Goal: Communication & Community: Answer question/provide support

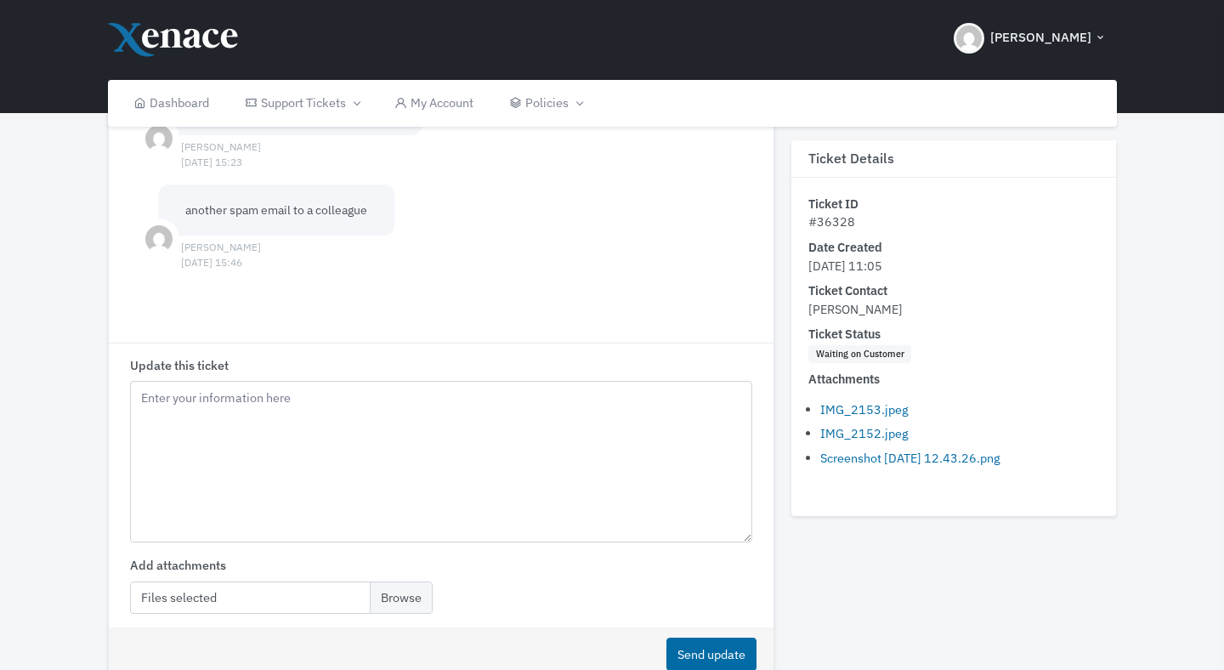
scroll to position [2075, 0]
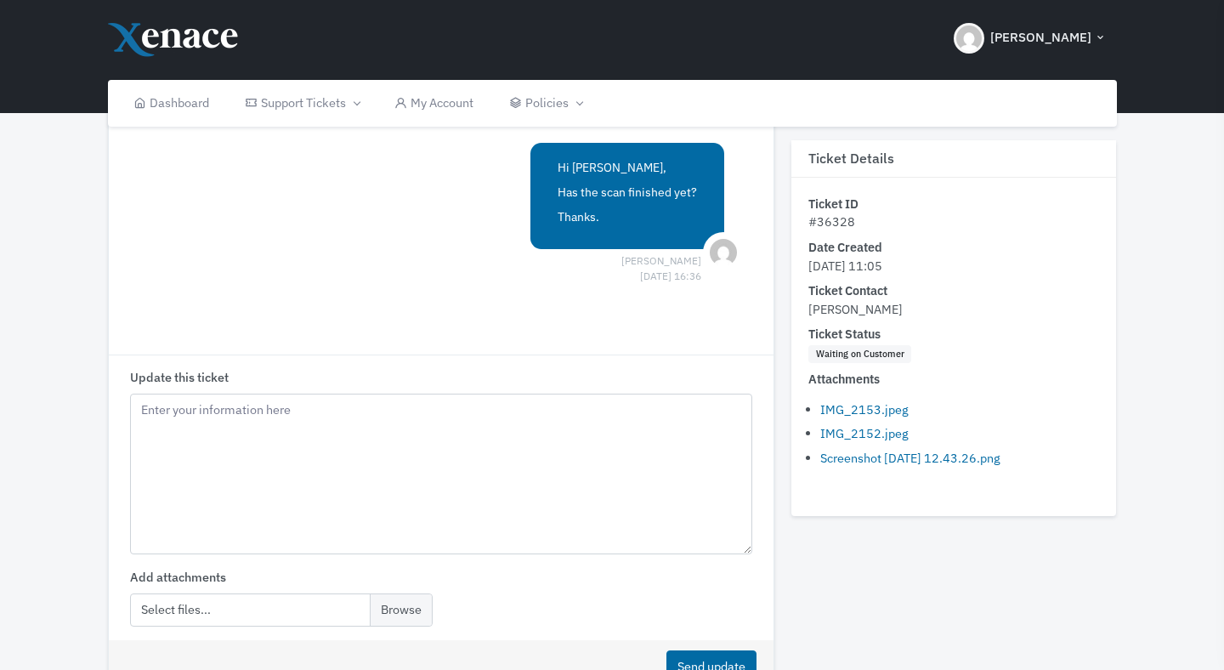
scroll to position [2285, 0]
click at [201, 457] on textarea "Update this ticket" at bounding box center [441, 473] width 623 height 161
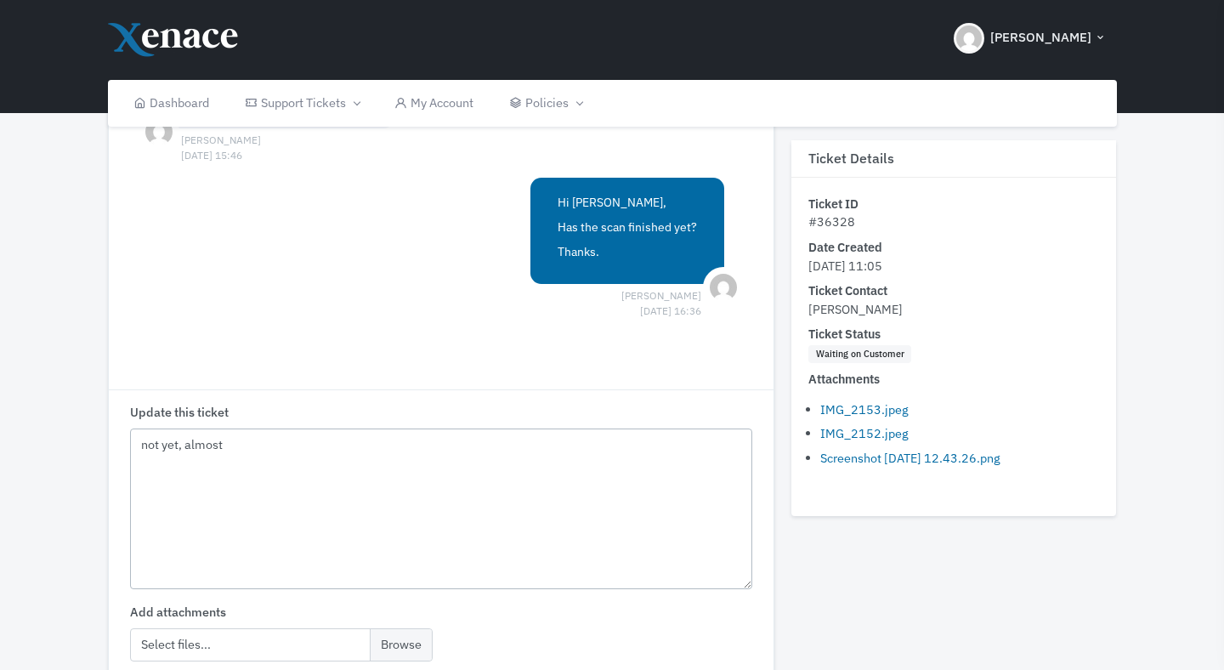
scroll to position [2395, 0]
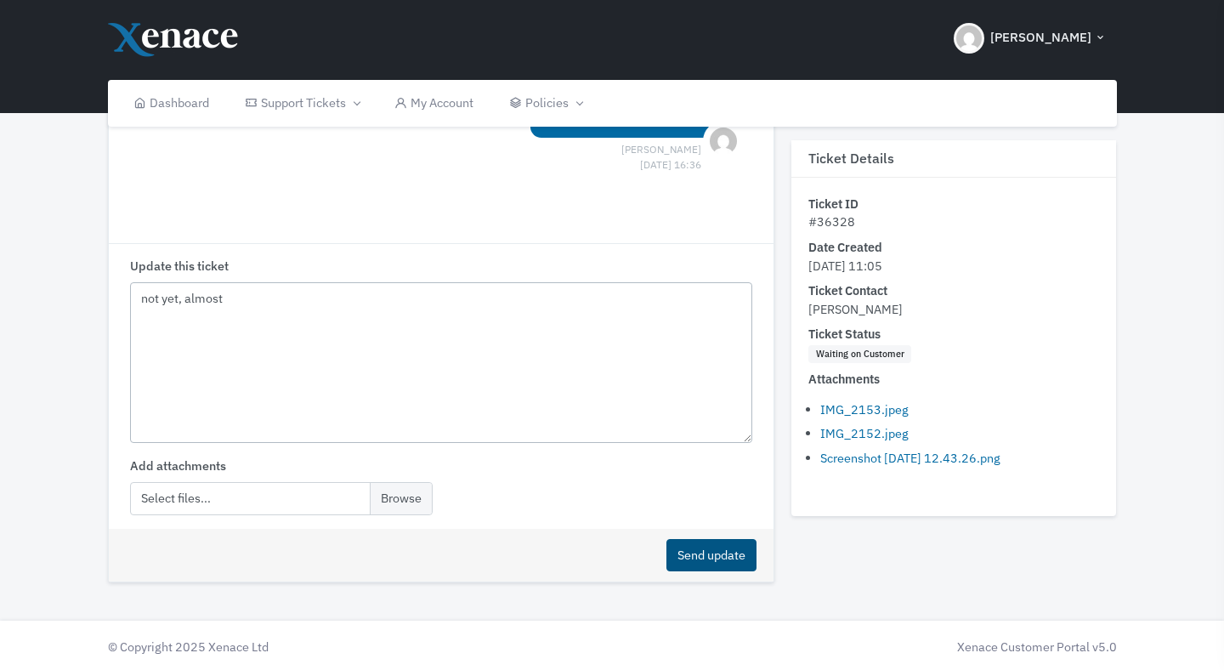
type textarea "not yet, almost"
click at [706, 560] on button "Send update" at bounding box center [711, 555] width 90 height 33
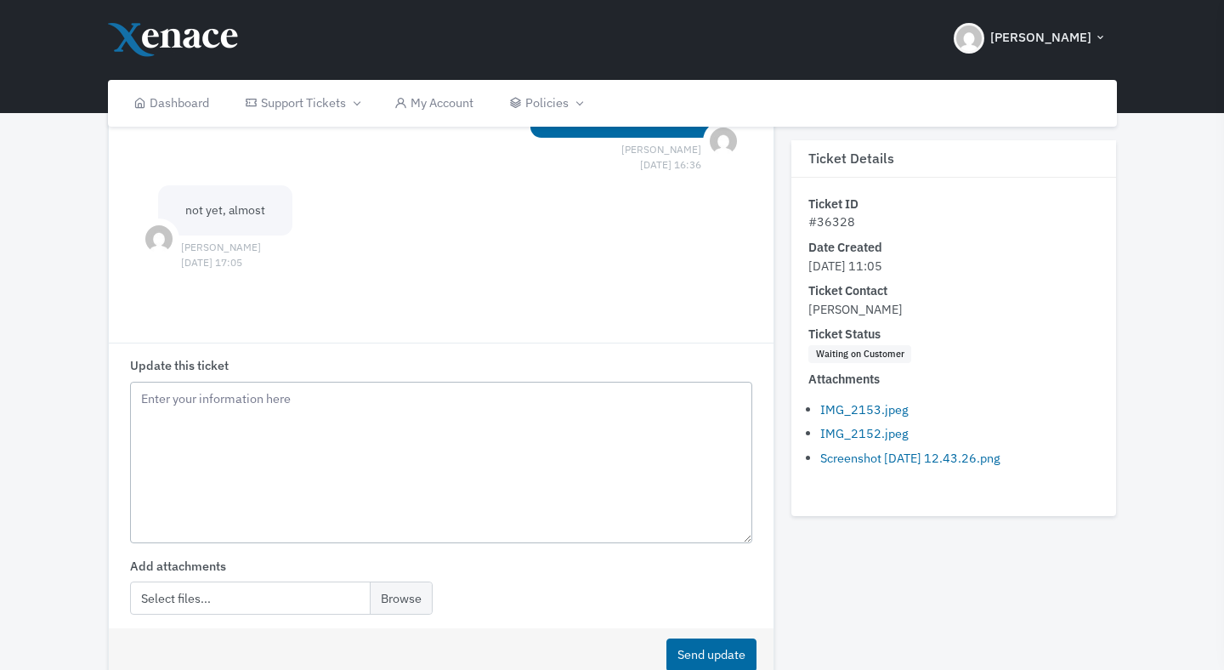
click at [442, 461] on textarea "Update this ticket" at bounding box center [441, 462] width 623 height 161
type textarea "It's finished"
click at [718, 656] on button "Send update" at bounding box center [711, 654] width 90 height 33
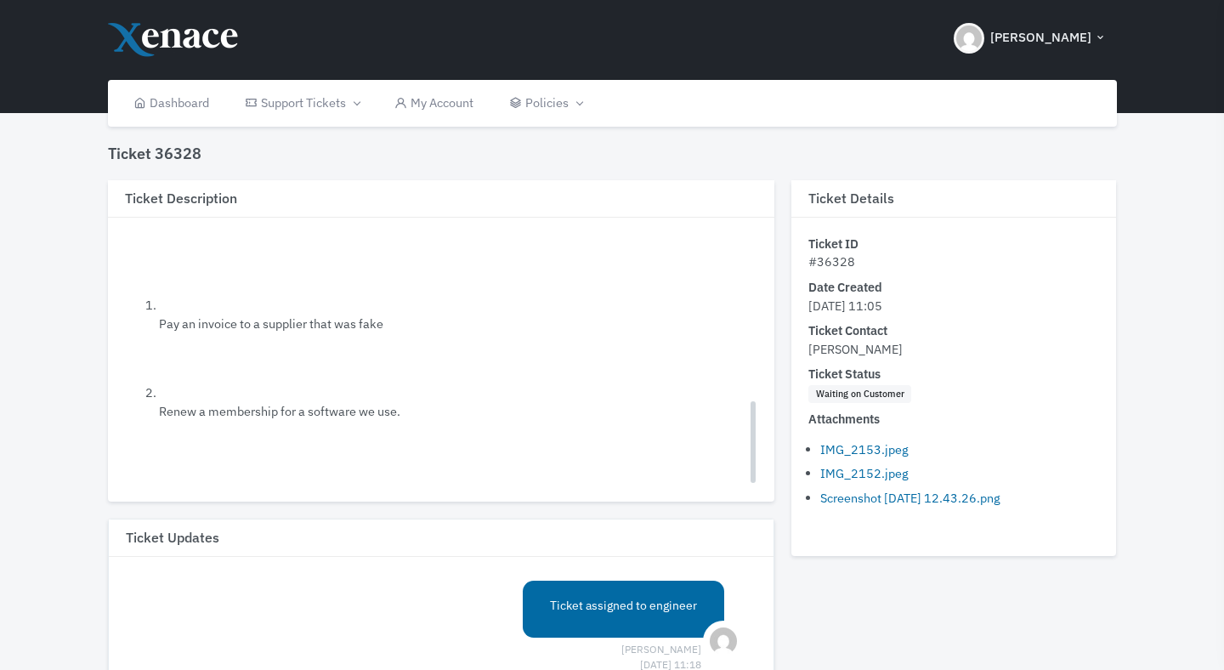
scroll to position [496, 0]
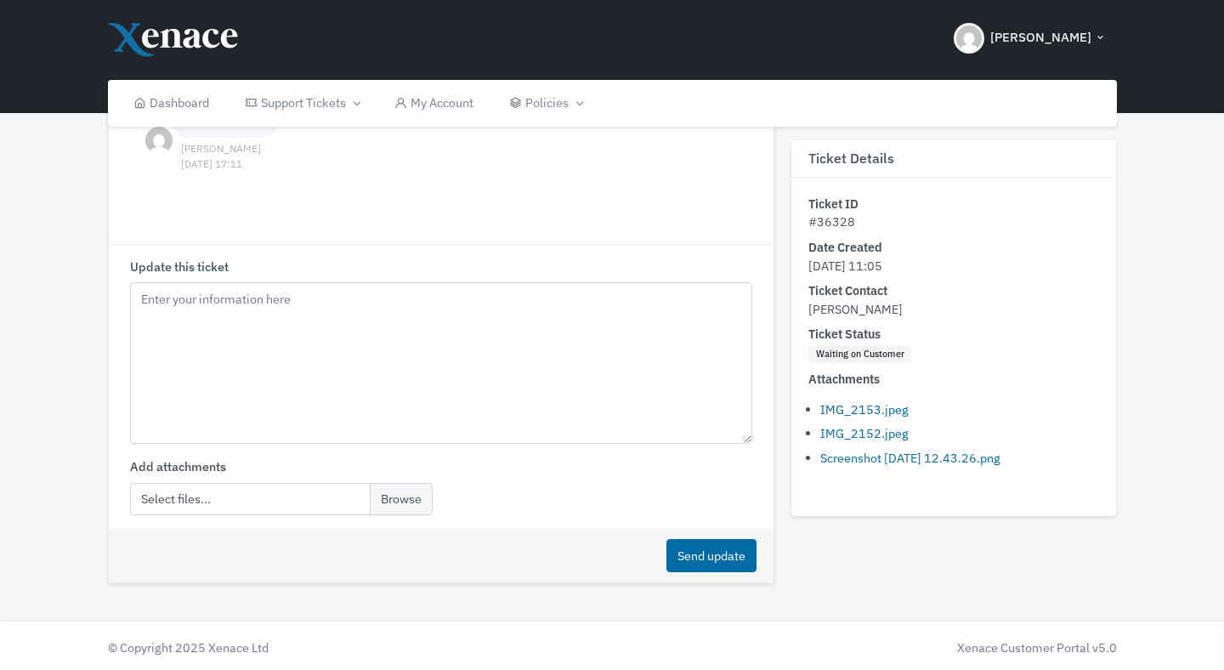
scroll to position [2343, 0]
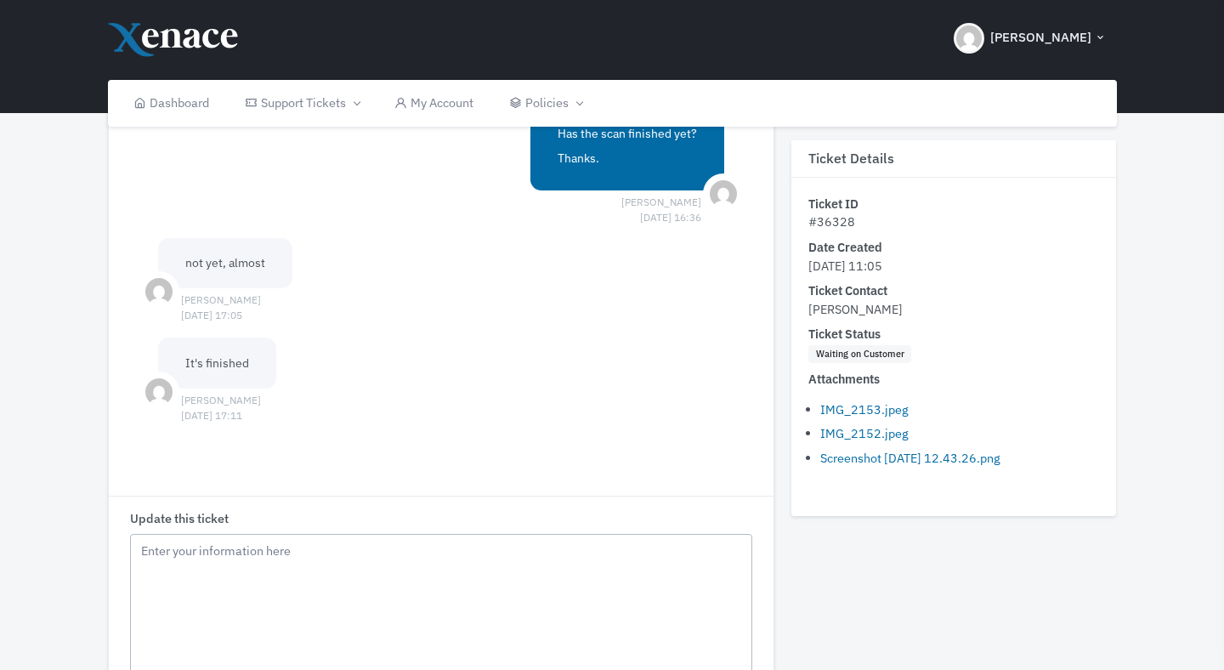
click at [302, 613] on textarea "Update this ticket" at bounding box center [441, 614] width 623 height 161
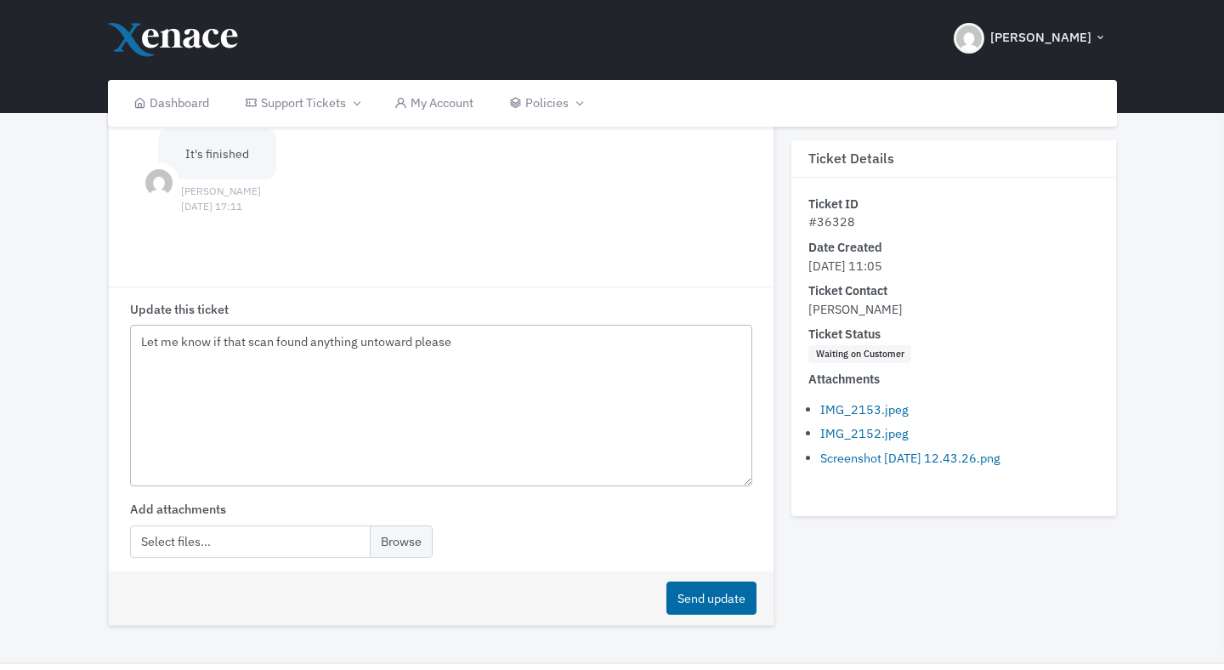
scroll to position [2579, 0]
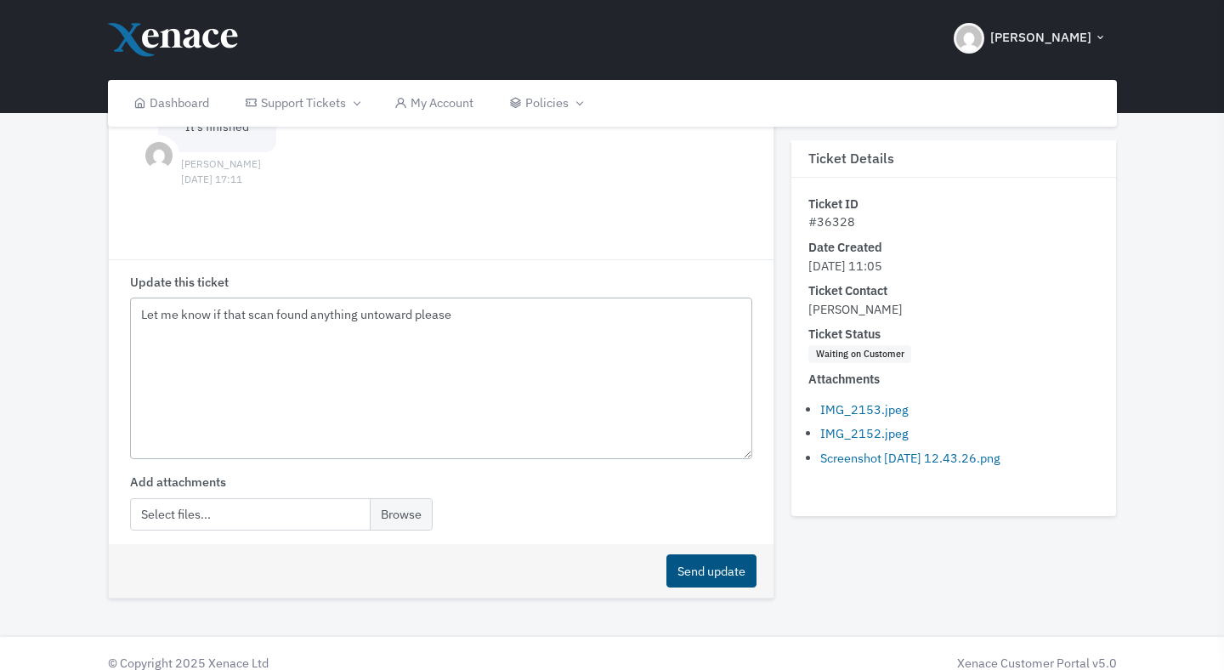
type textarea "Let me know if that scan found anything untoward please"
click at [706, 576] on button "Send update" at bounding box center [711, 570] width 90 height 33
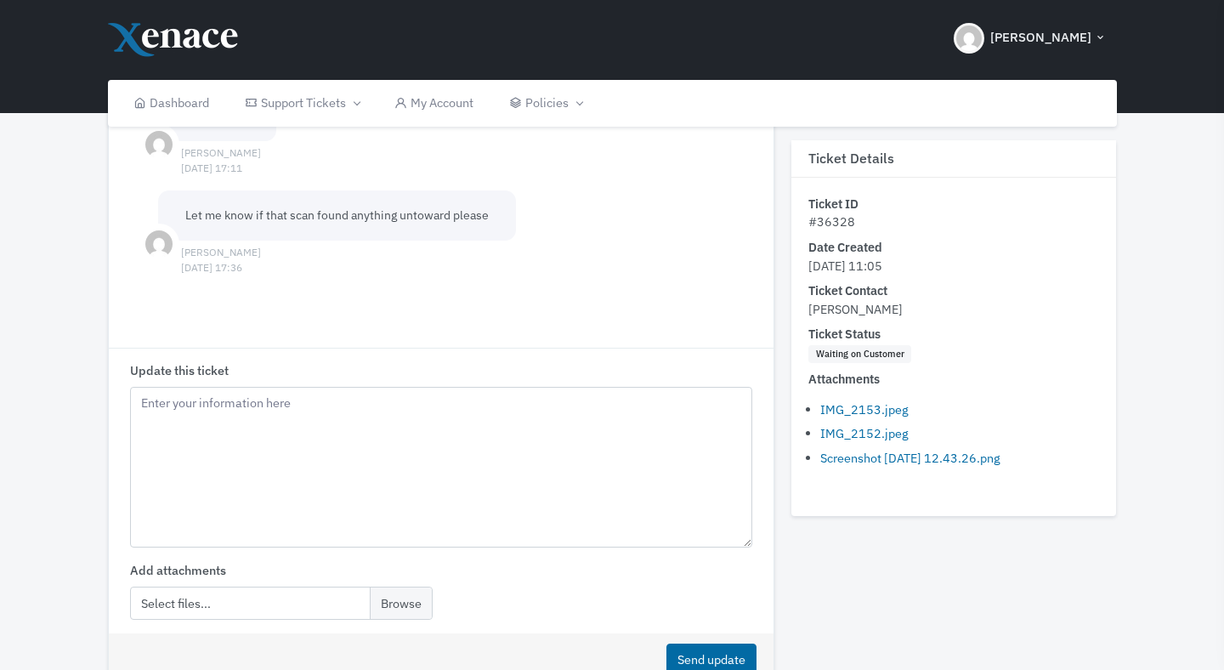
scroll to position [2588, 0]
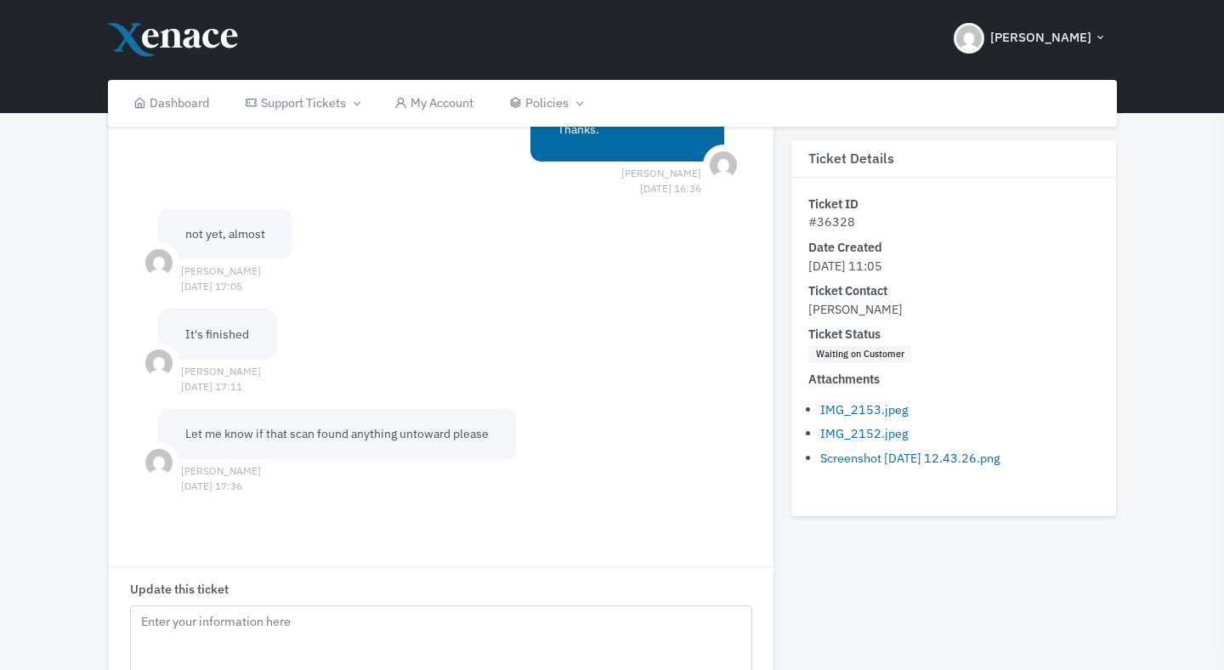
scroll to position [2380, 0]
